Goal: Information Seeking & Learning: Find specific fact

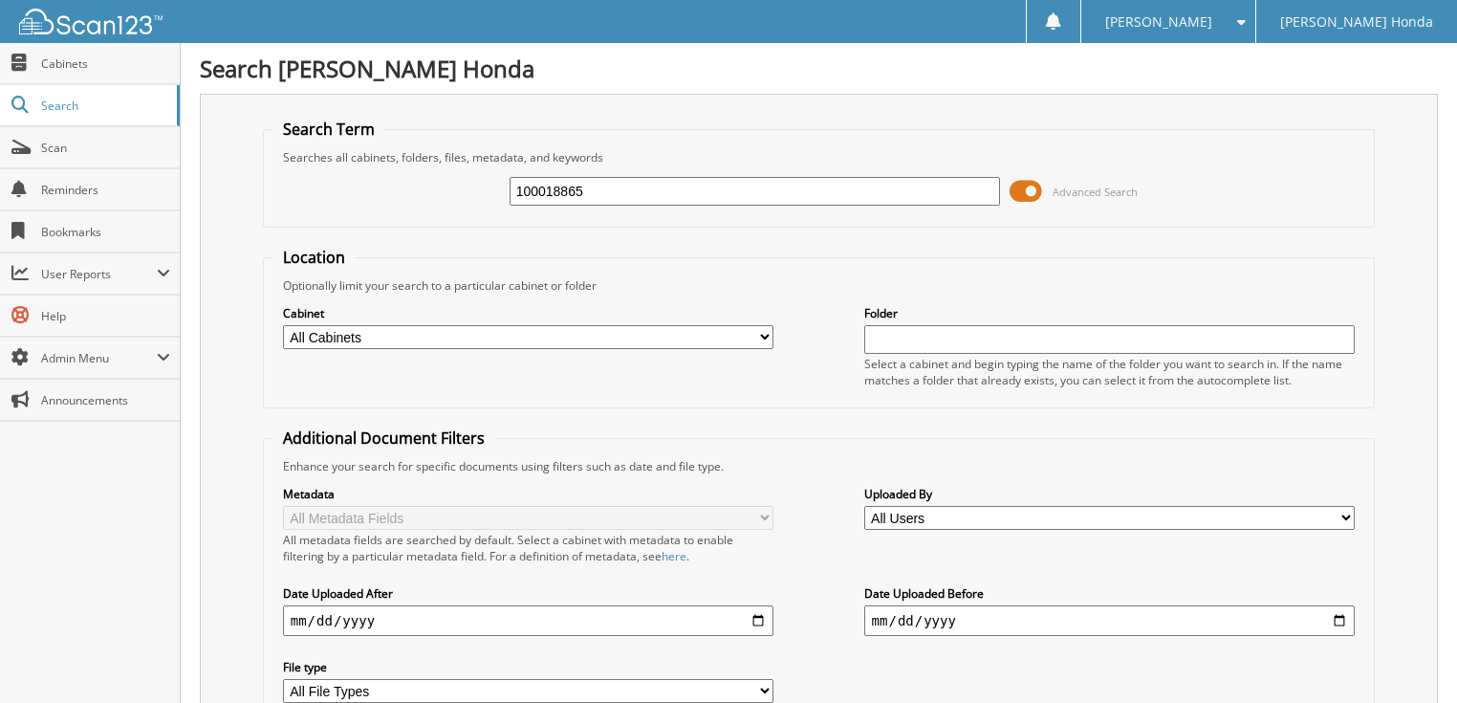
type input "100018865"
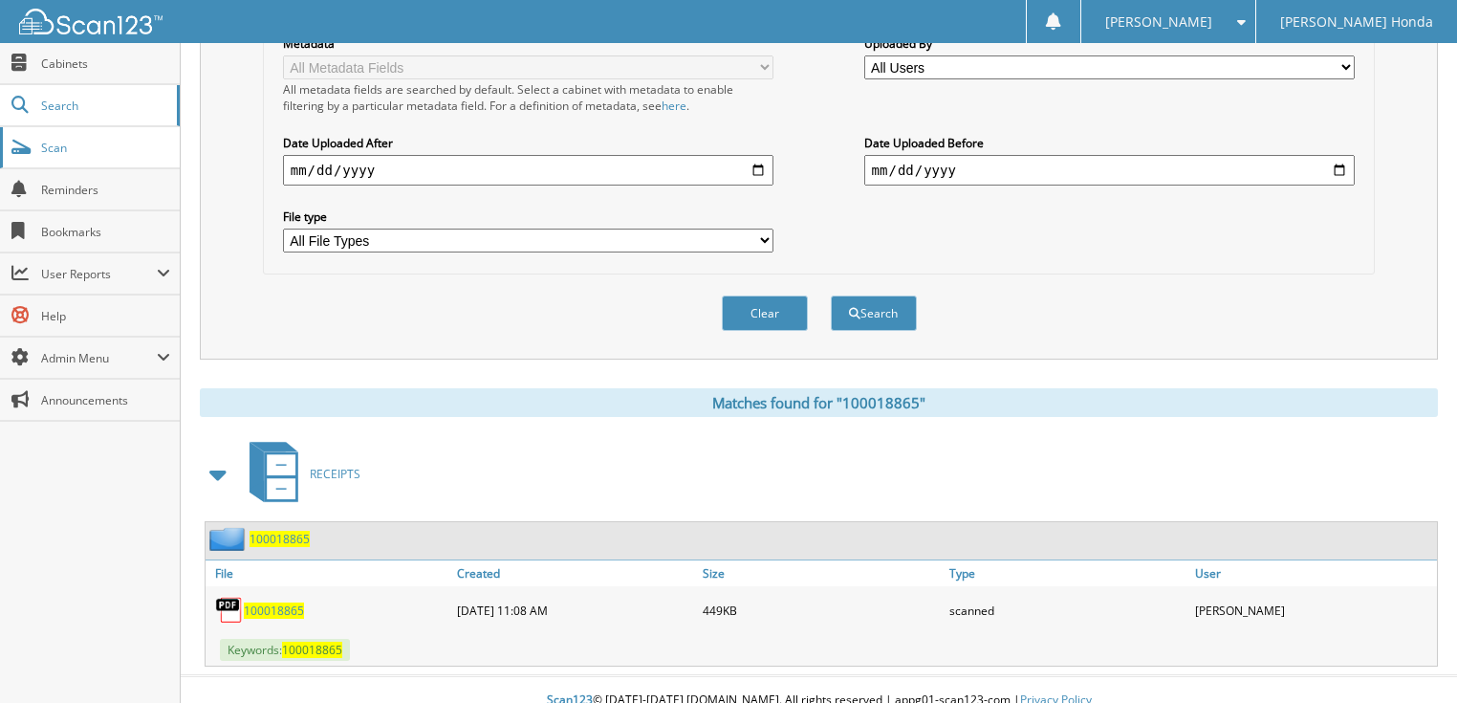
click at [119, 146] on span "Scan" at bounding box center [105, 148] width 129 height 16
